Goal: Task Accomplishment & Management: Manage account settings

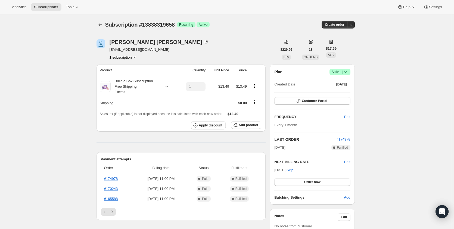
click at [345, 73] on icon at bounding box center [345, 71] width 5 height 5
click at [333, 92] on span "Cancel subscription" at bounding box center [341, 92] width 31 height 4
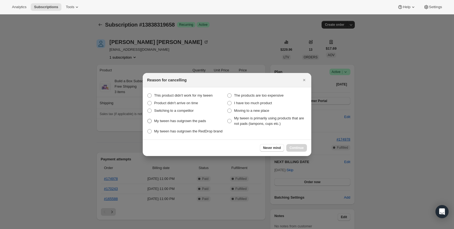
click at [151, 121] on span ":rbk:" at bounding box center [149, 121] width 4 height 4
click at [148, 119] on pads "My tween has outgrown the pads" at bounding box center [147, 119] width 0 height 0
radio pads "true"
click at [294, 148] on span "Continue" at bounding box center [296, 148] width 14 height 4
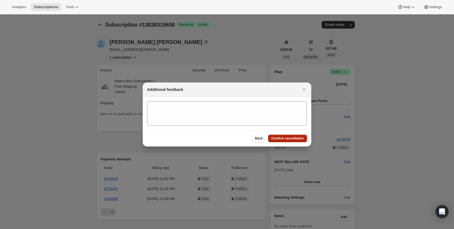
click at [297, 140] on span "Confirm cancellation" at bounding box center [287, 138] width 32 height 4
